Goal: Task Accomplishment & Management: Use online tool/utility

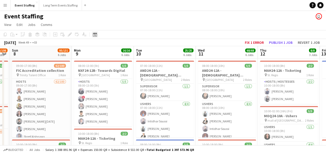
click at [94, 35] on icon "Date picker" at bounding box center [95, 34] width 4 height 4
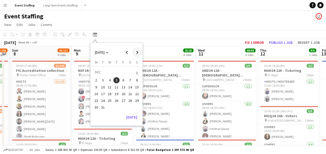
click at [138, 52] on span "Next month" at bounding box center [137, 52] width 10 height 10
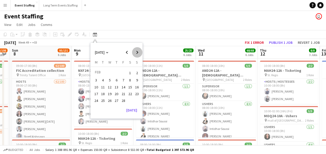
click at [138, 52] on span "Next month" at bounding box center [137, 52] width 10 height 10
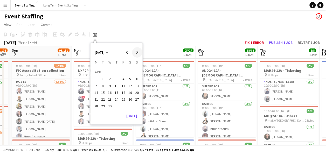
click at [138, 52] on span "Next month" at bounding box center [137, 52] width 10 height 10
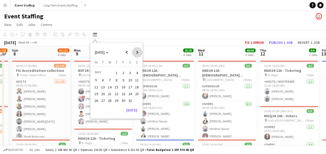
click at [138, 52] on span "Next month" at bounding box center [137, 52] width 10 height 10
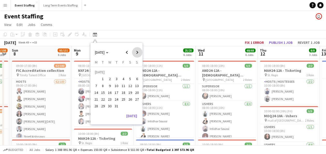
click at [138, 52] on span "Next month" at bounding box center [137, 52] width 10 height 10
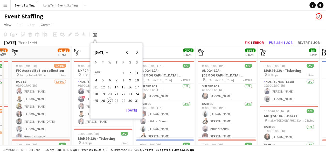
click at [110, 99] on span "27" at bounding box center [109, 100] width 6 height 6
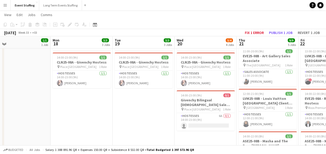
scroll to position [93, 0]
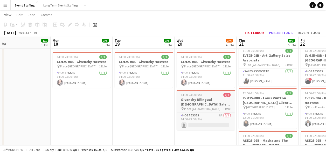
click at [198, 100] on h3 "Givenchy Bilingual [DEMOGRAPHIC_DATA] Sales Associate" at bounding box center [205, 101] width 58 height 9
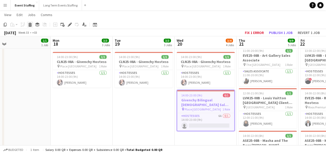
click at [31, 26] on icon at bounding box center [30, 25] width 3 height 3
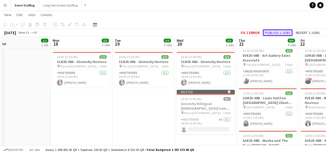
click at [266, 34] on button "Publish 2 jobs" at bounding box center [277, 32] width 30 height 7
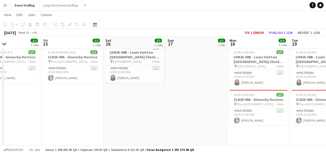
scroll to position [0, 206]
